Goal: Transaction & Acquisition: Purchase product/service

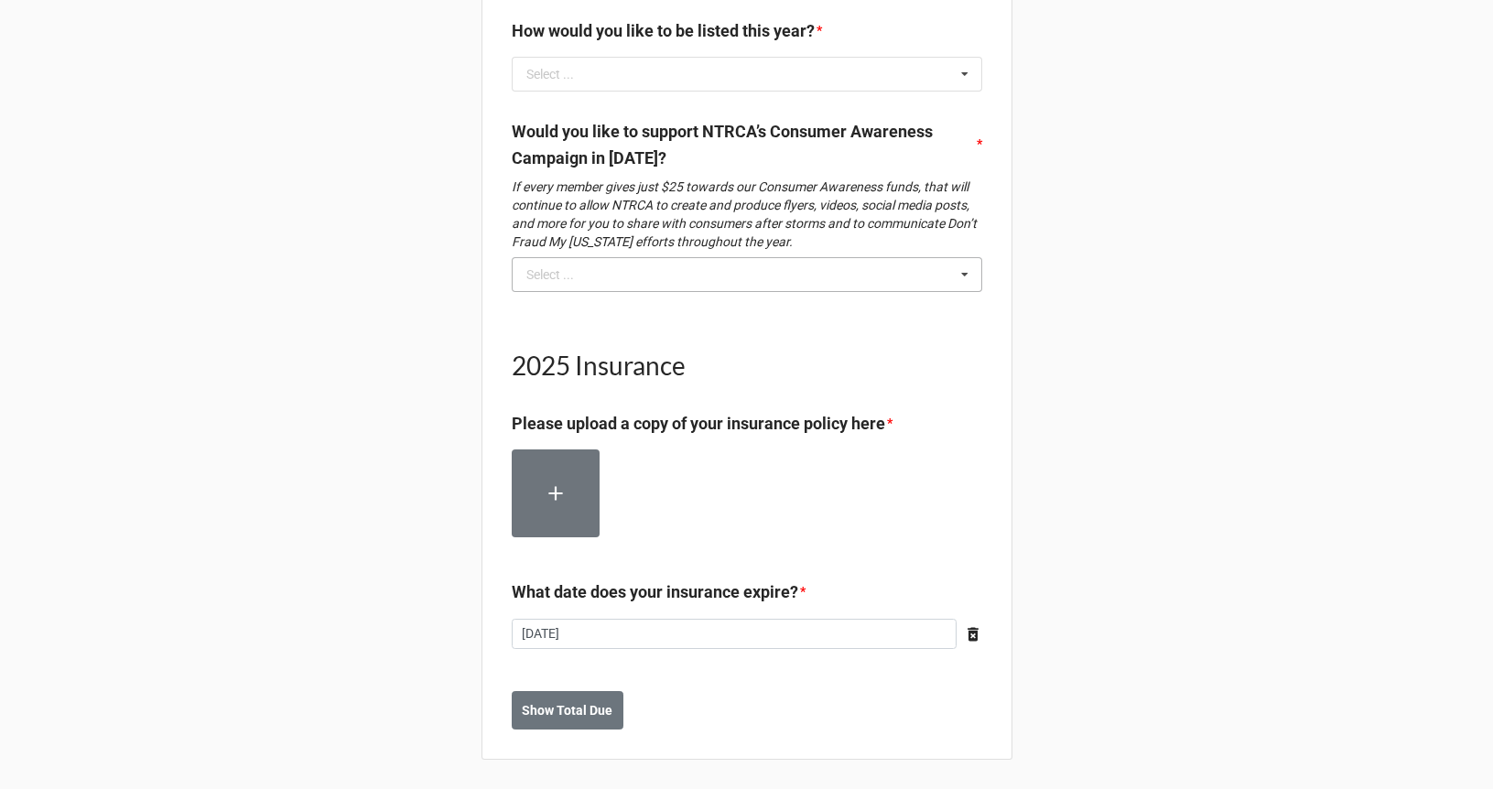
scroll to position [2079, 0]
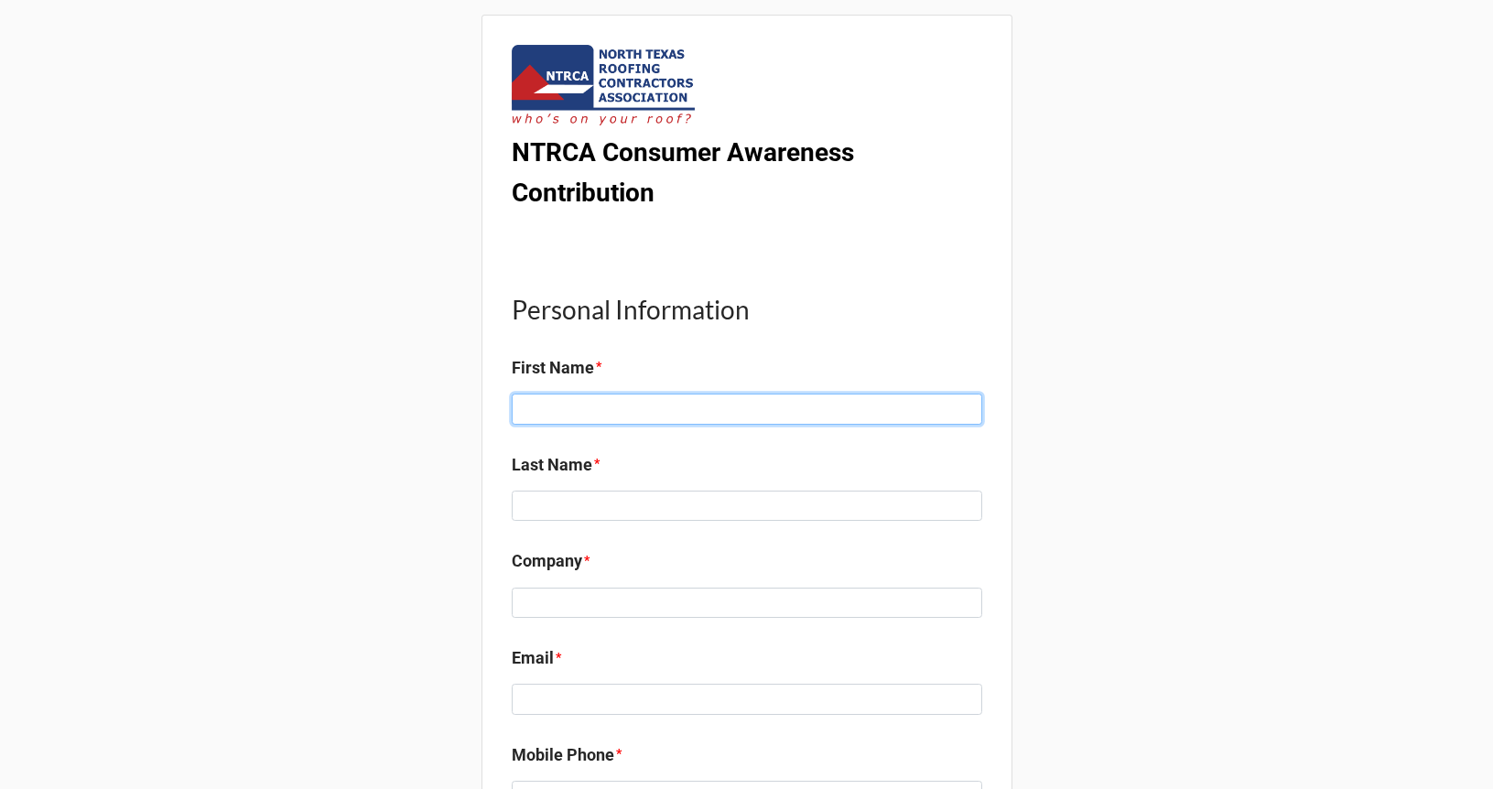
click at [630, 407] on input at bounding box center [747, 409] width 471 height 31
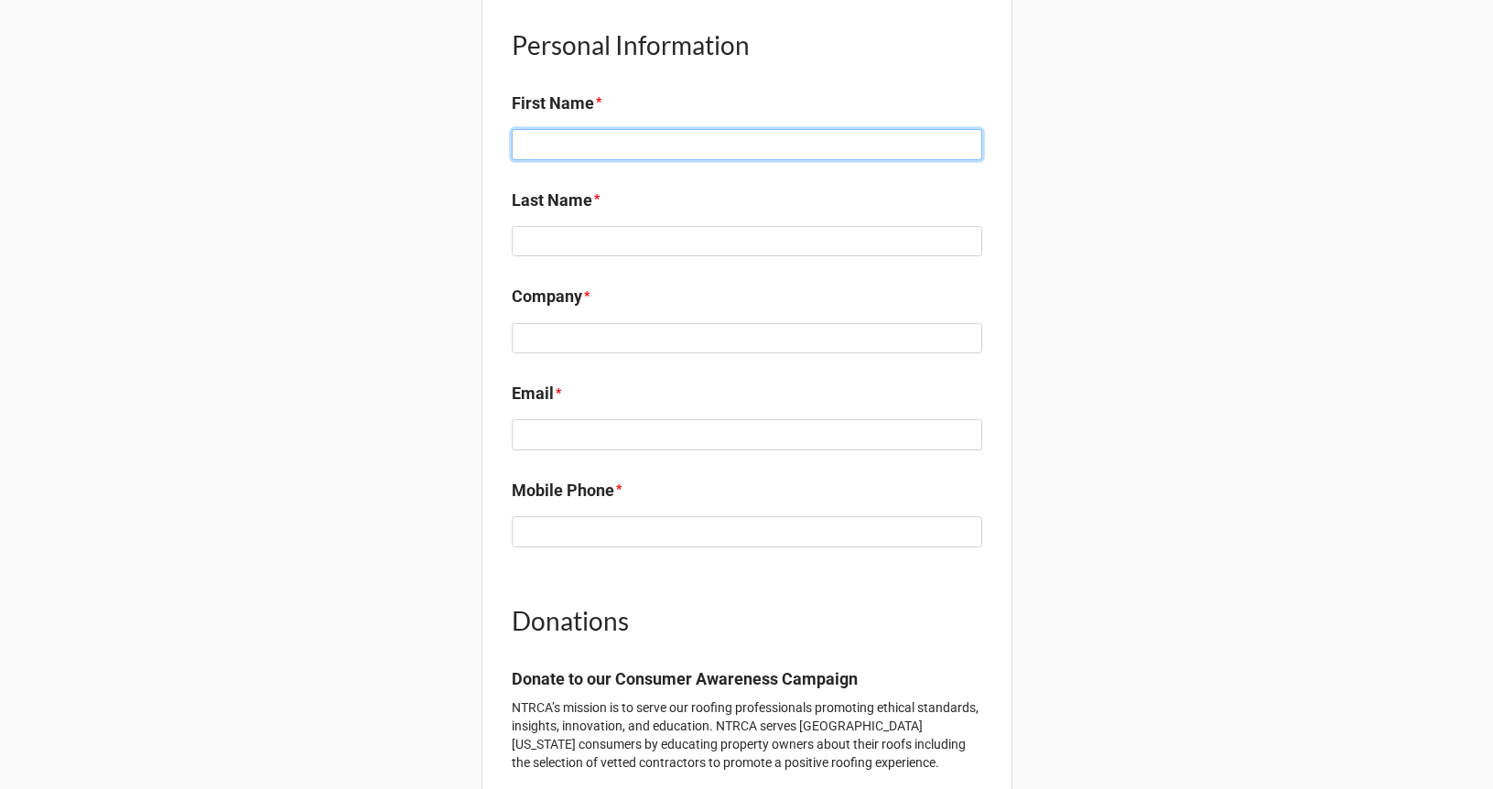
type input "r"
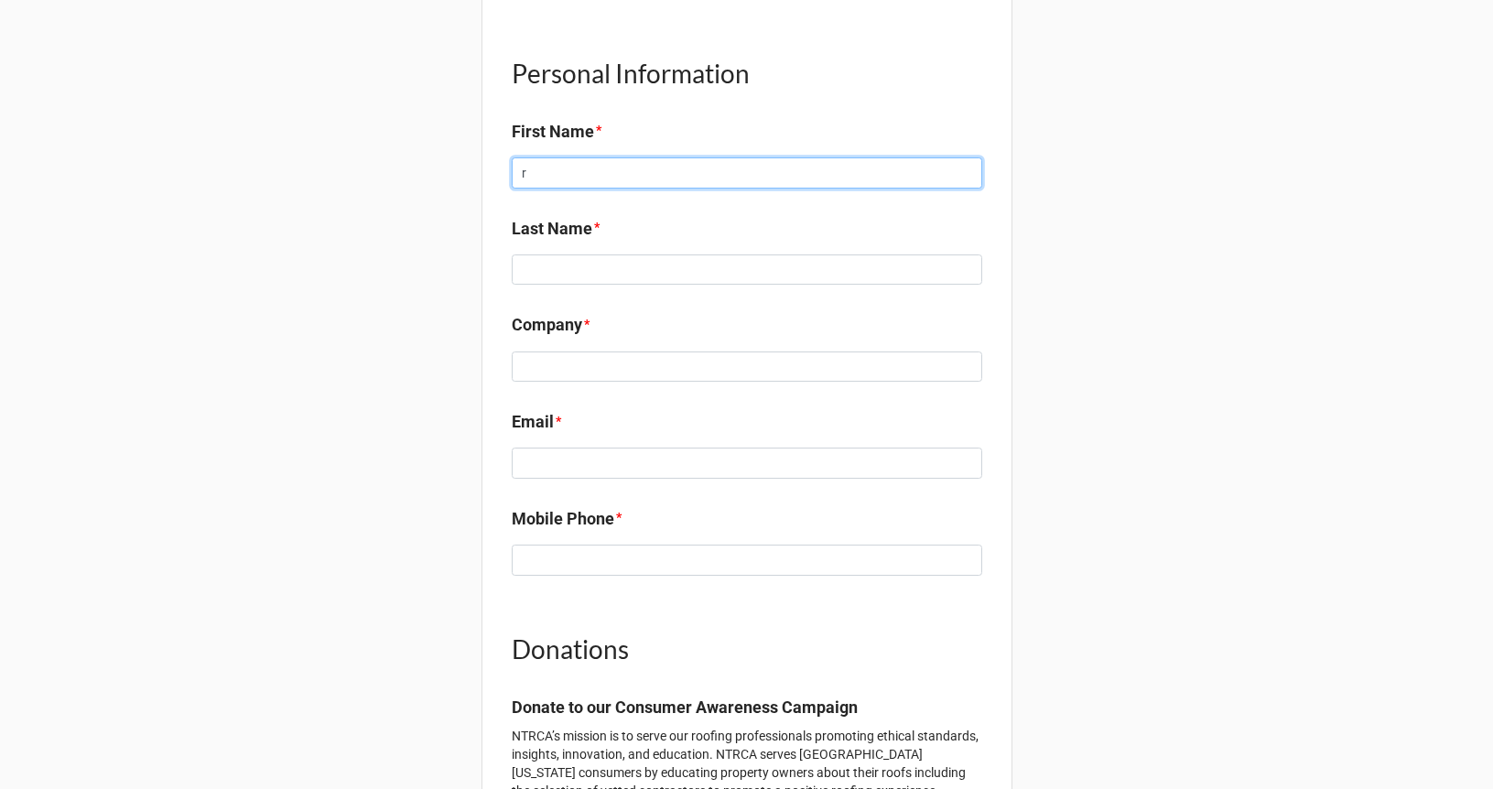
scroll to position [233, 0]
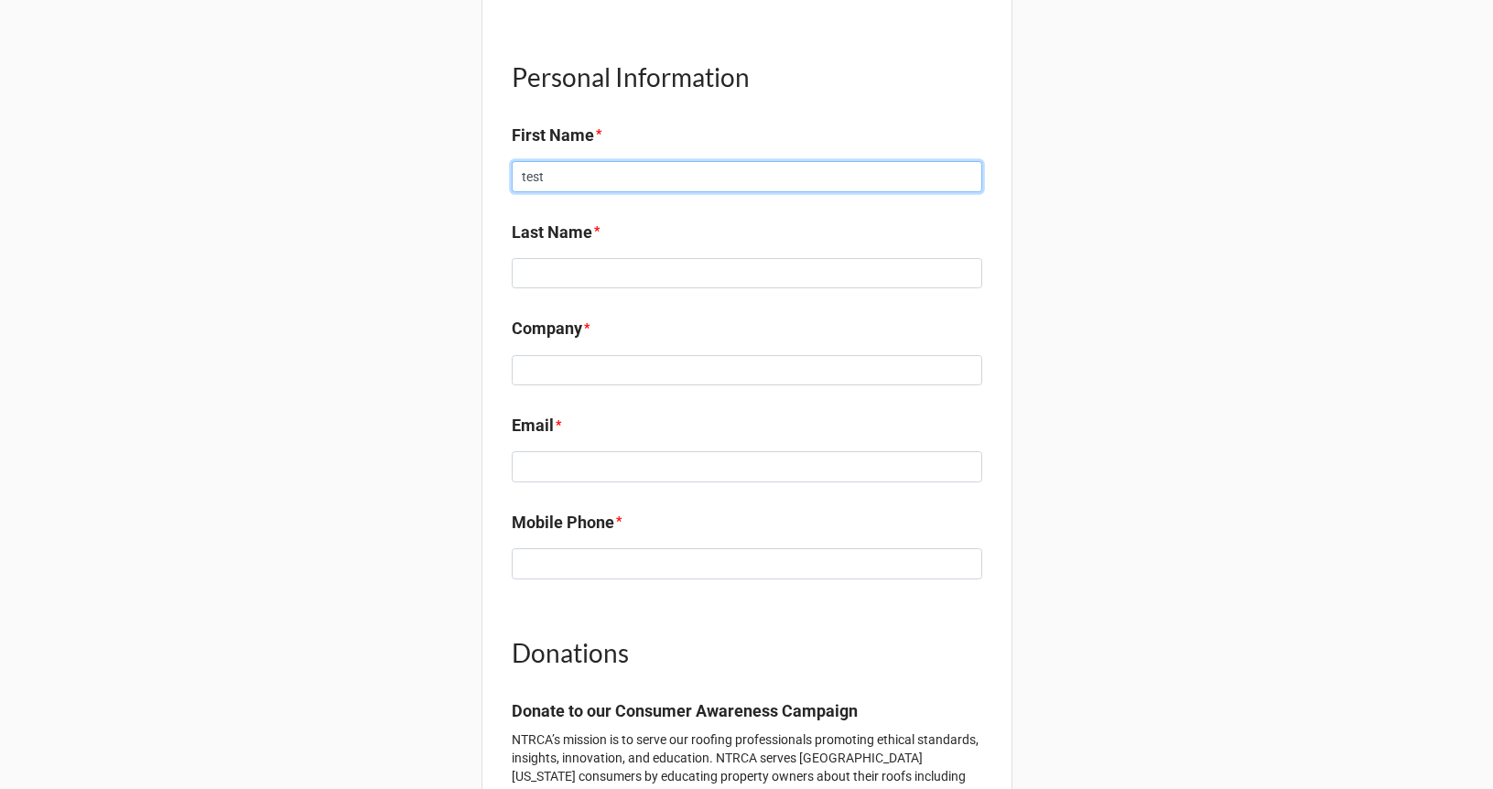
type input "test"
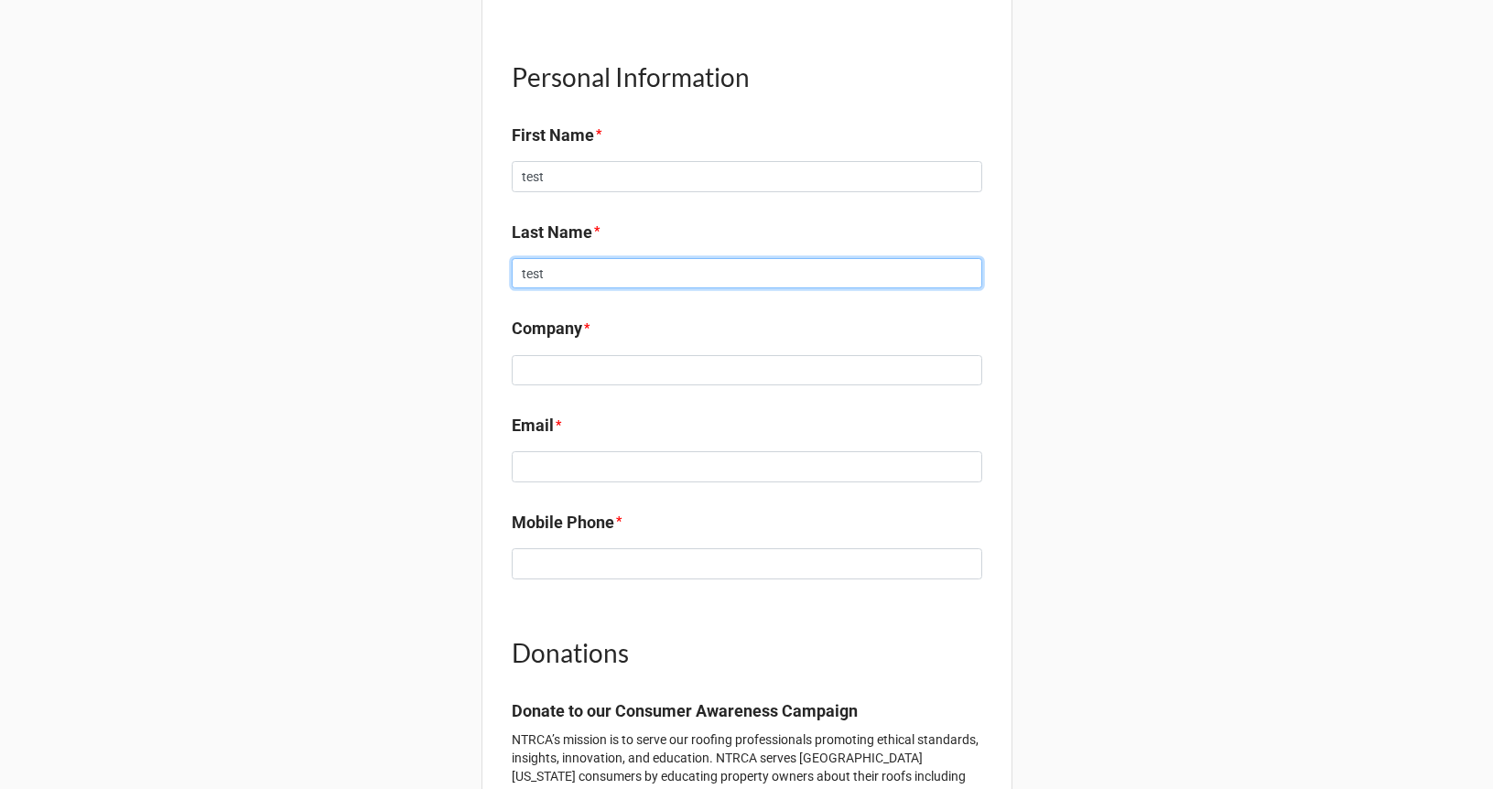
type input "test"
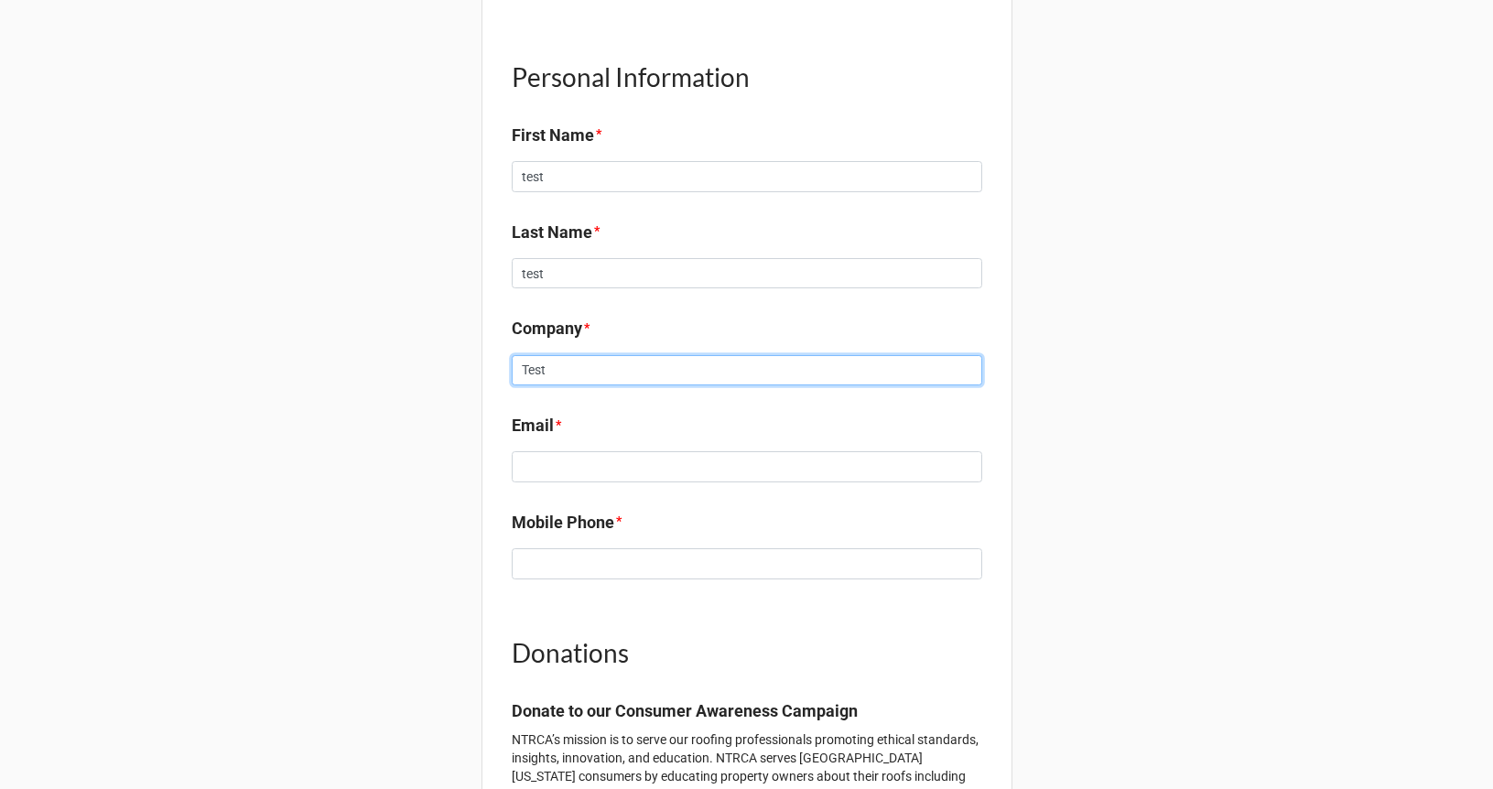
type input "Test"
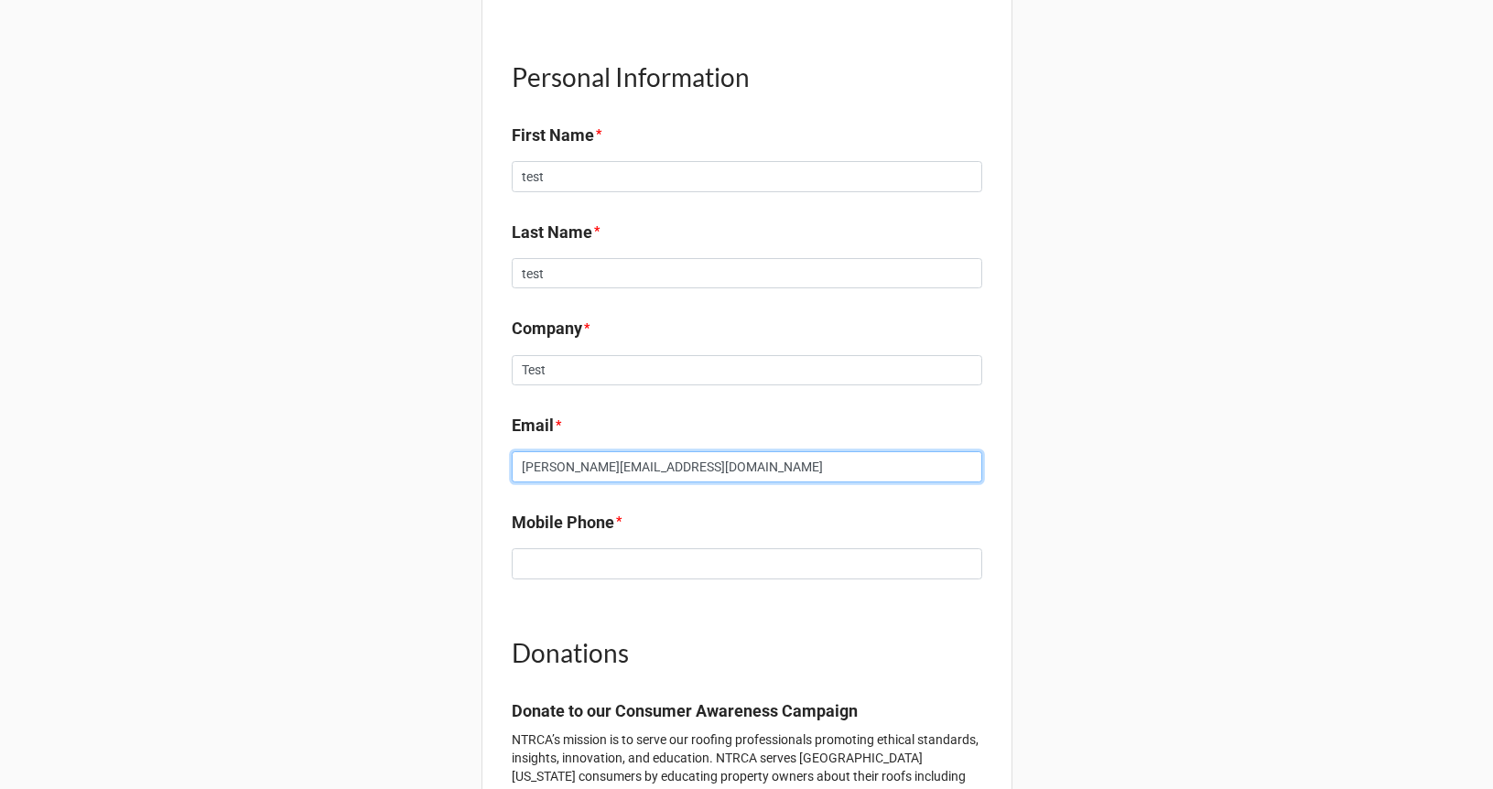
type input "[PERSON_NAME][EMAIL_ADDRESS][DOMAIN_NAME]"
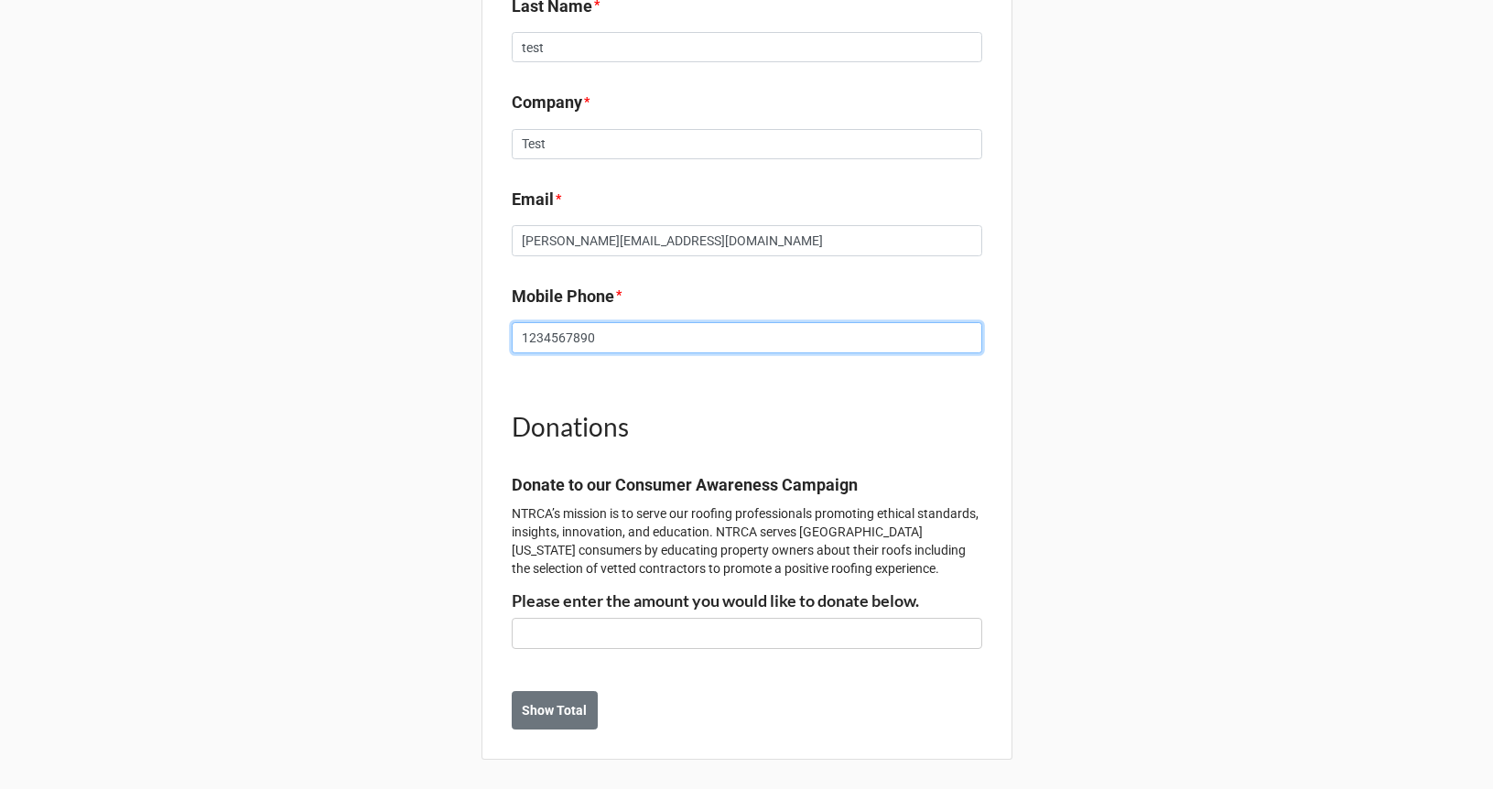
type input "1234567890"
click at [583, 650] on div "Donations Donate to our Consumer Awareness Campaign NTRCA’s mission is to serve…" at bounding box center [747, 521] width 471 height 281
click at [582, 637] on input "text" at bounding box center [747, 633] width 471 height 31
click at [558, 714] on b "Show Total" at bounding box center [554, 710] width 65 height 19
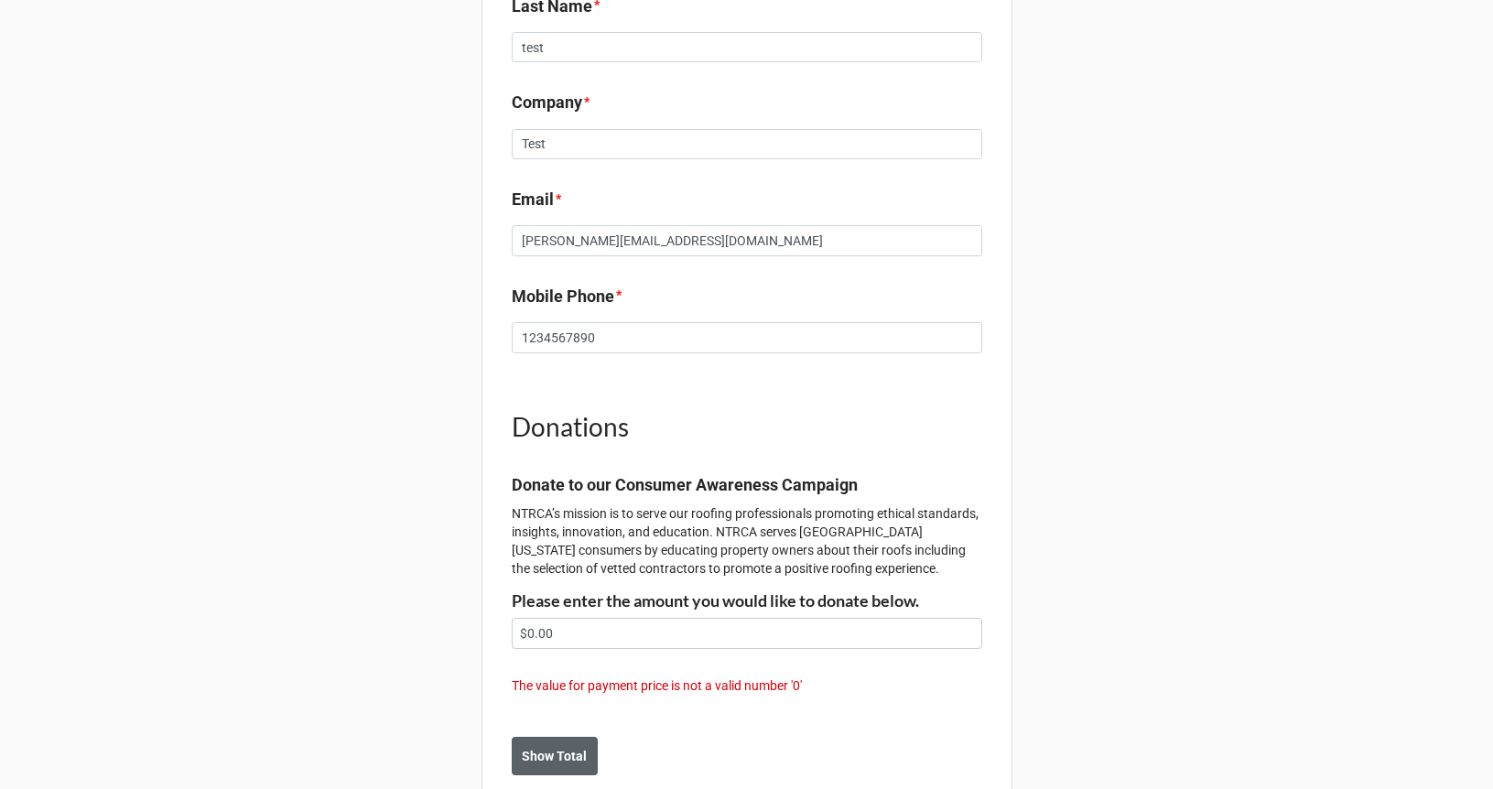
click at [559, 617] on div "Donations Donate to our Consumer Awareness Campaign NTRCA’s mission is to serve…" at bounding box center [747, 499] width 471 height 237
click at [559, 624] on input "$0.00" at bounding box center [747, 633] width 471 height 31
click at [559, 627] on input "$0.00" at bounding box center [747, 633] width 471 height 31
type input "$1.00"
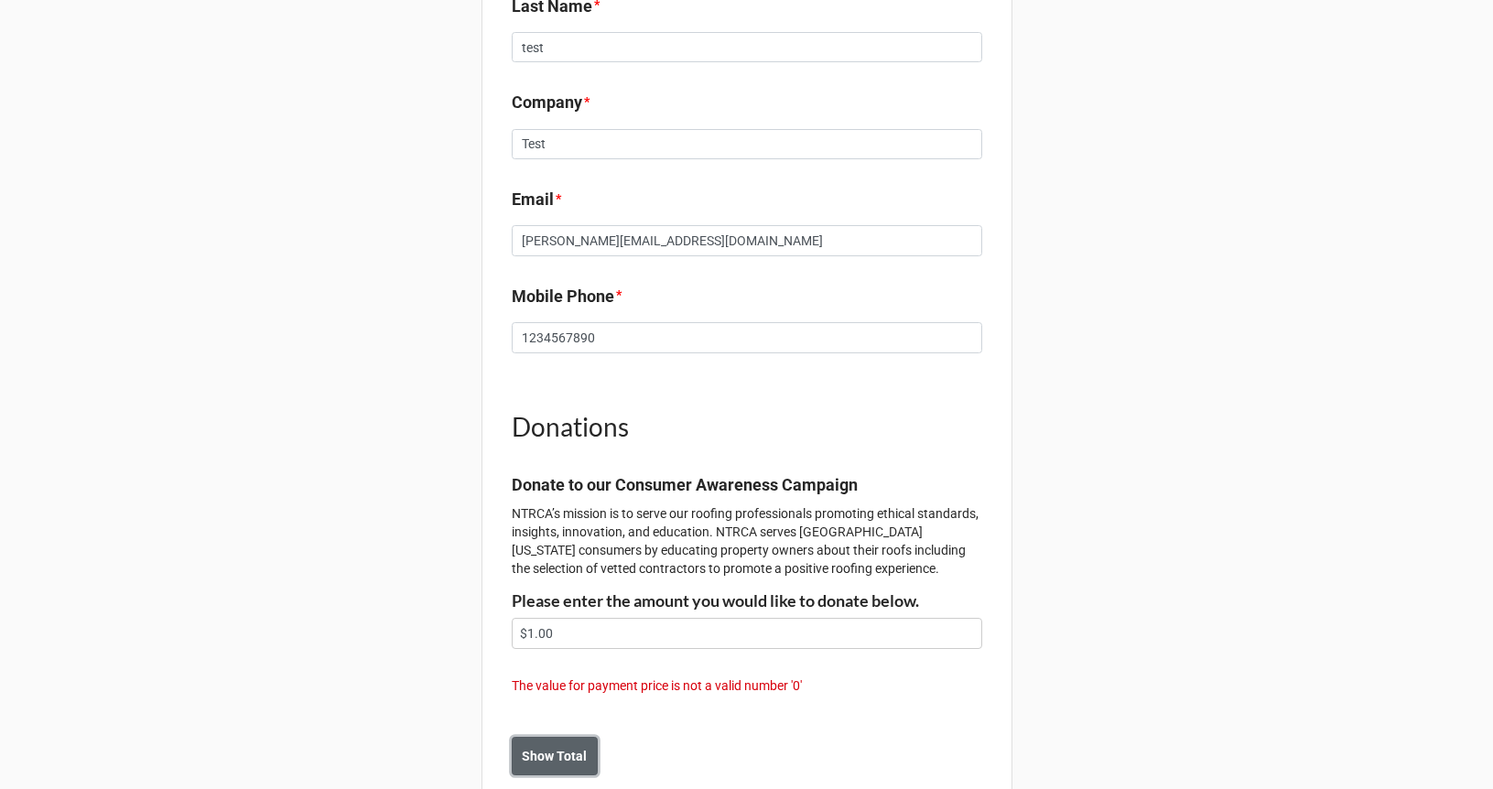
click at [528, 742] on button "Show Total" at bounding box center [555, 756] width 86 height 38
click at [535, 767] on b "Save" at bounding box center [544, 775] width 29 height 19
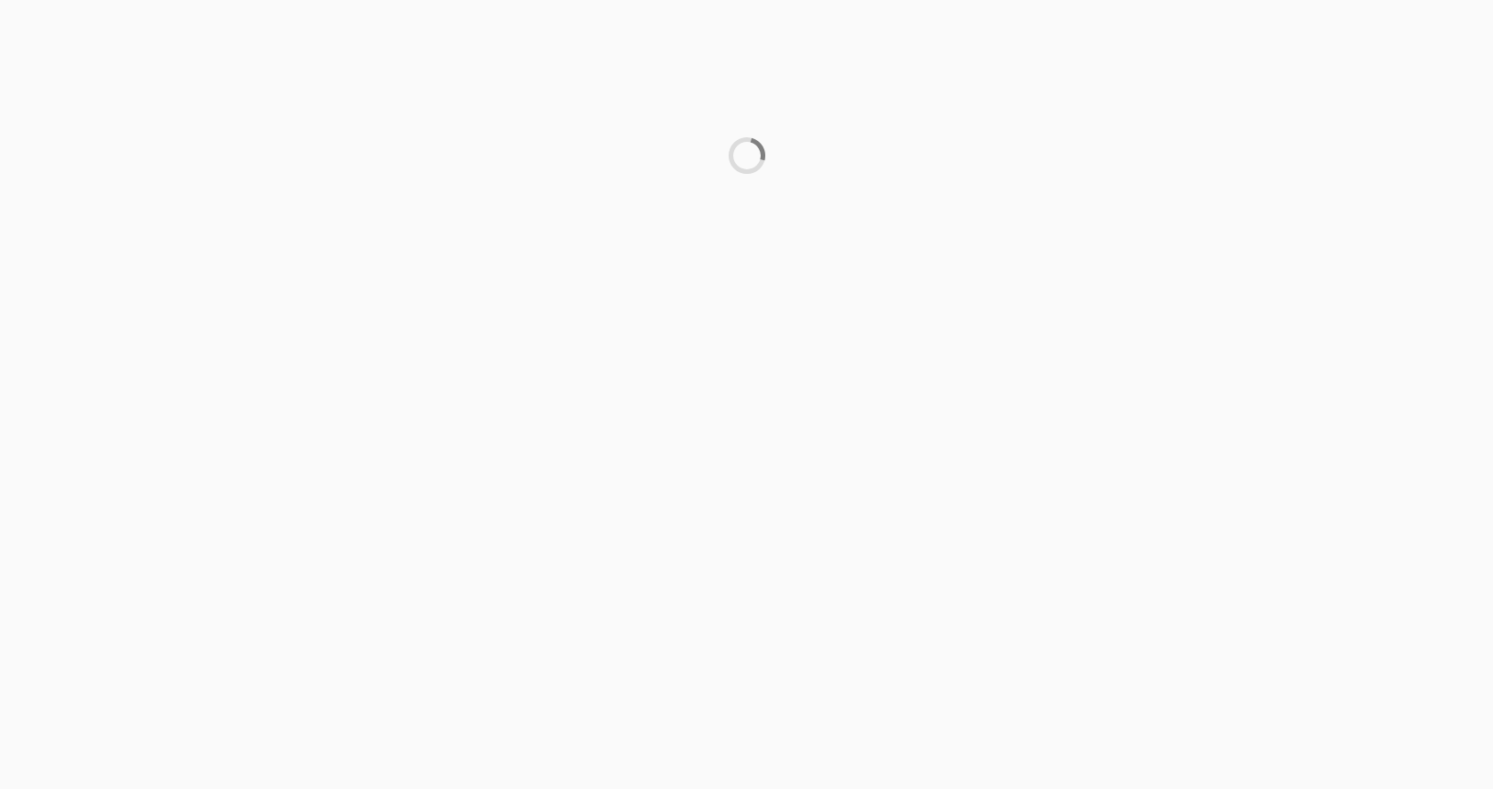
scroll to position [0, 0]
